Goal: Task Accomplishment & Management: Manage account settings

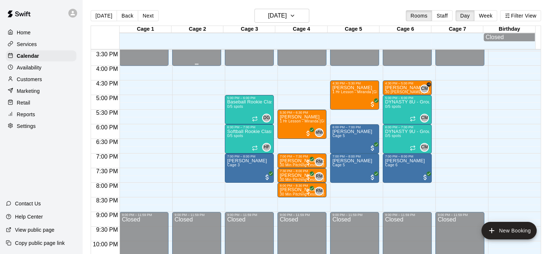
scroll to position [452, 0]
click at [406, 92] on span "30 [PERSON_NAME] (11u-College) - [PERSON_NAME]" at bounding box center [433, 92] width 97 height 4
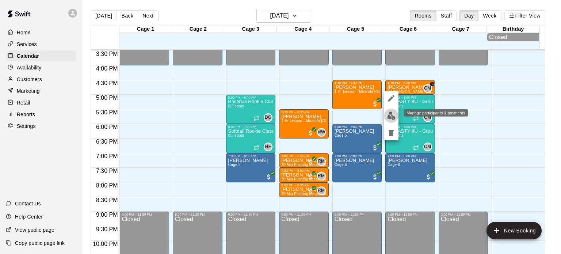
click at [390, 115] on img "edit" at bounding box center [391, 115] width 8 height 8
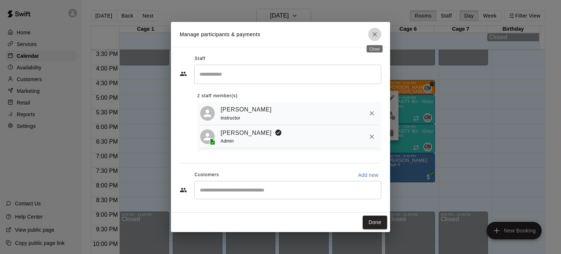
click at [377, 34] on icon "Close" at bounding box center [374, 34] width 7 height 7
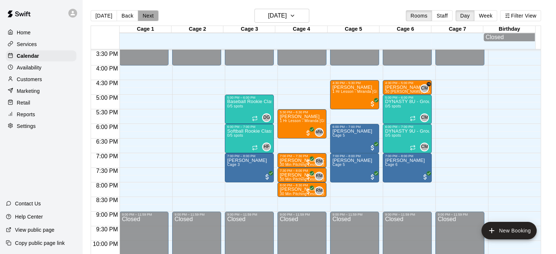
click at [148, 19] on button "Next" at bounding box center [148, 15] width 20 height 11
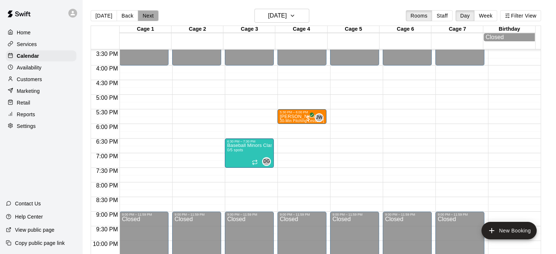
click at [148, 19] on button "Next" at bounding box center [148, 15] width 20 height 11
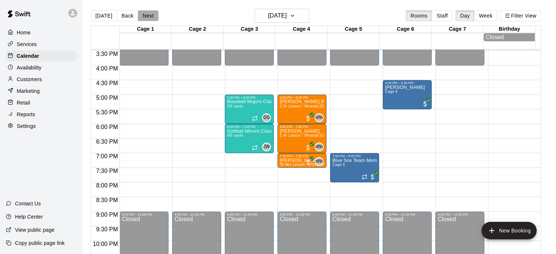
click at [148, 19] on button "Next" at bounding box center [148, 15] width 20 height 11
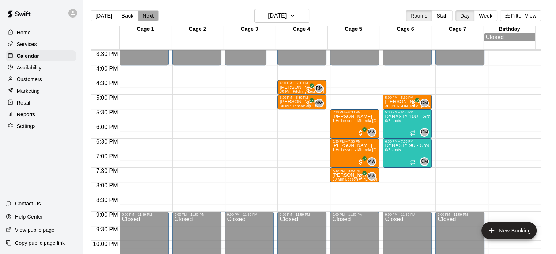
click at [148, 19] on button "Next" at bounding box center [148, 15] width 20 height 11
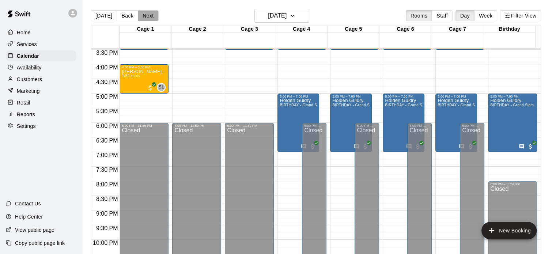
click at [148, 19] on button "Next" at bounding box center [148, 15] width 20 height 11
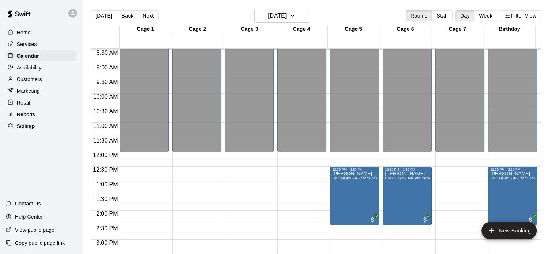
scroll to position [246, 0]
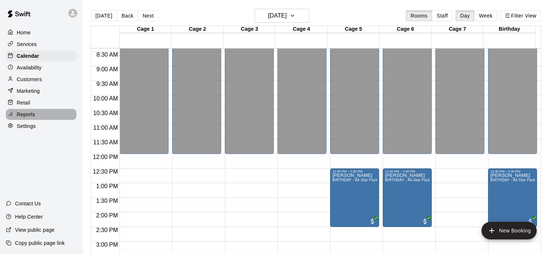
click at [29, 117] on p "Reports" at bounding box center [26, 114] width 18 height 7
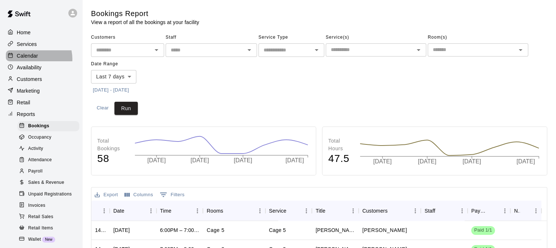
click at [32, 60] on p "Calendar" at bounding box center [27, 55] width 21 height 7
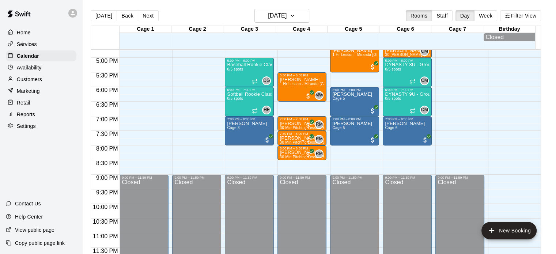
scroll to position [490, 0]
